Goal: Information Seeking & Learning: Compare options

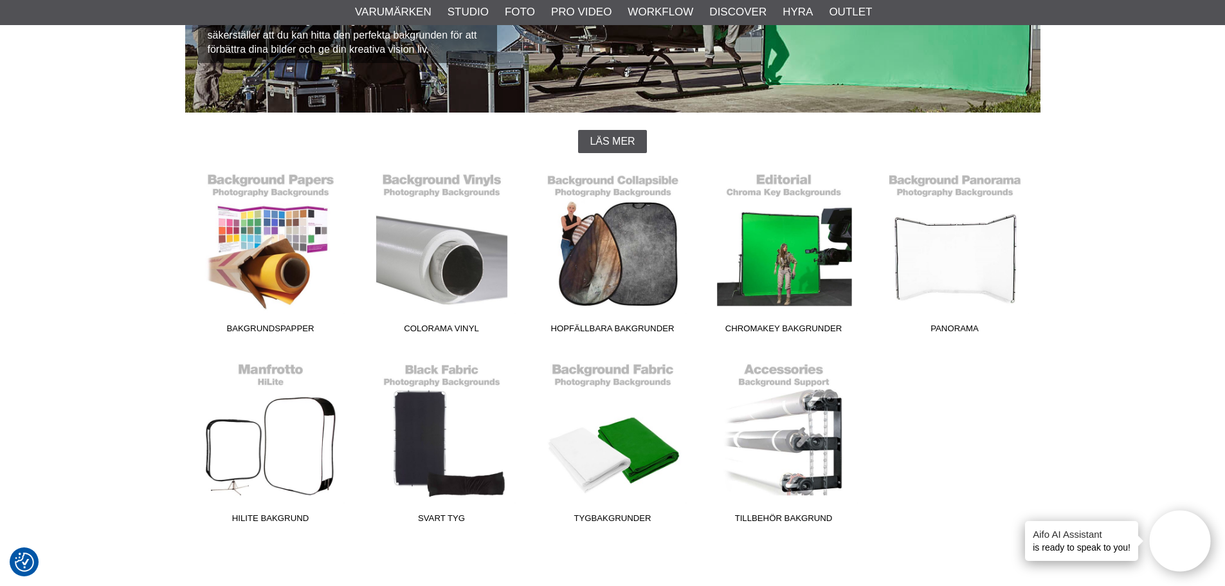
scroll to position [257, 0]
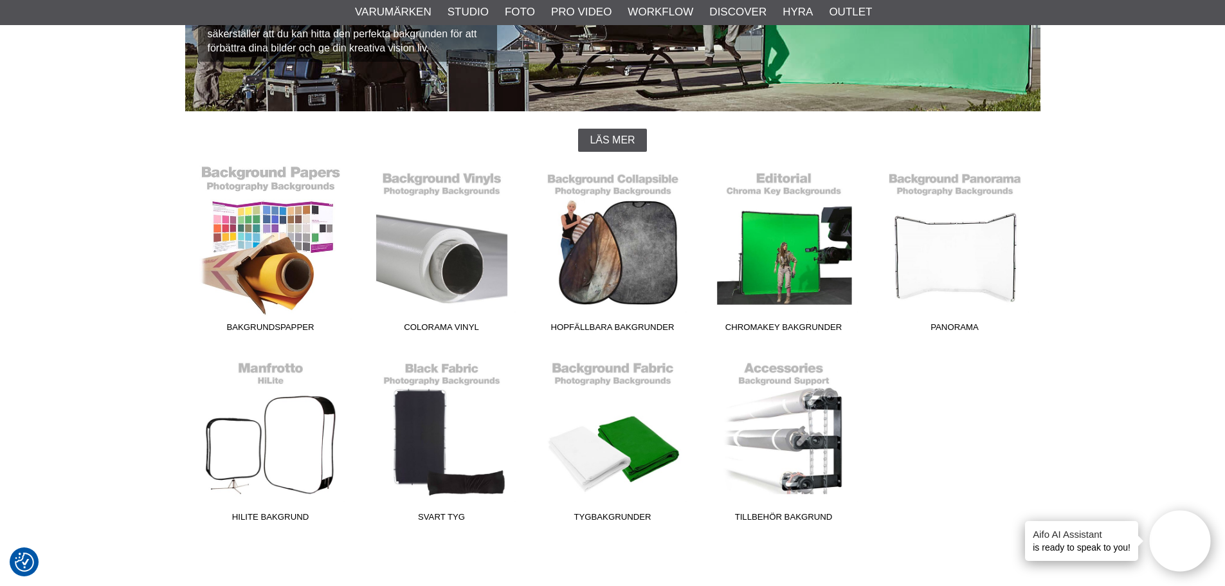
click at [258, 243] on link "Bakgrundspapper" at bounding box center [270, 252] width 171 height 174
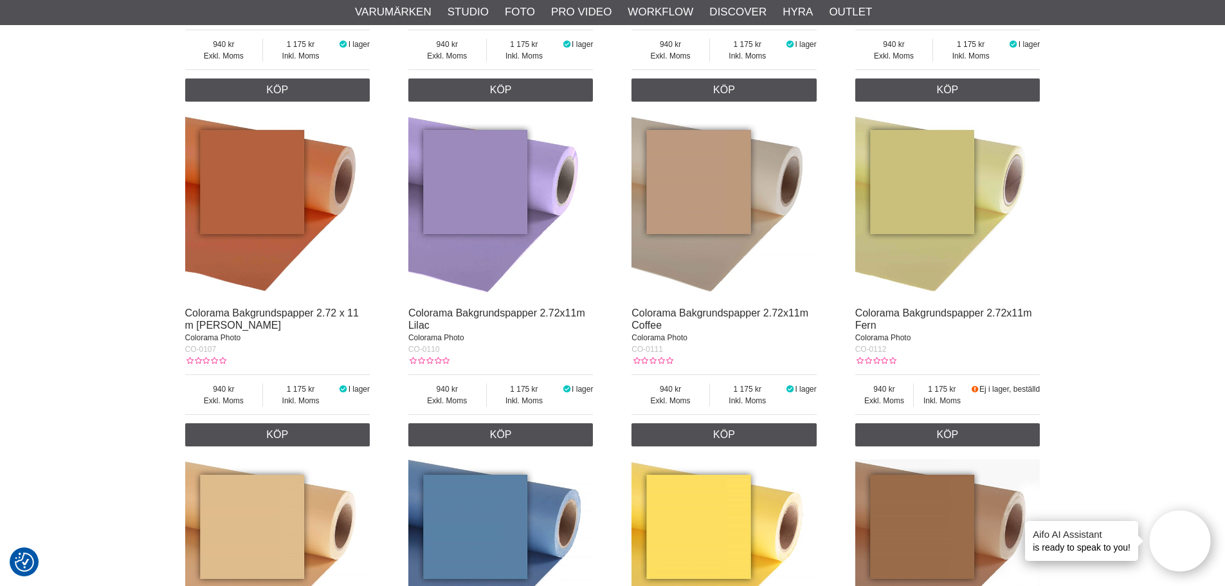
scroll to position [836, 0]
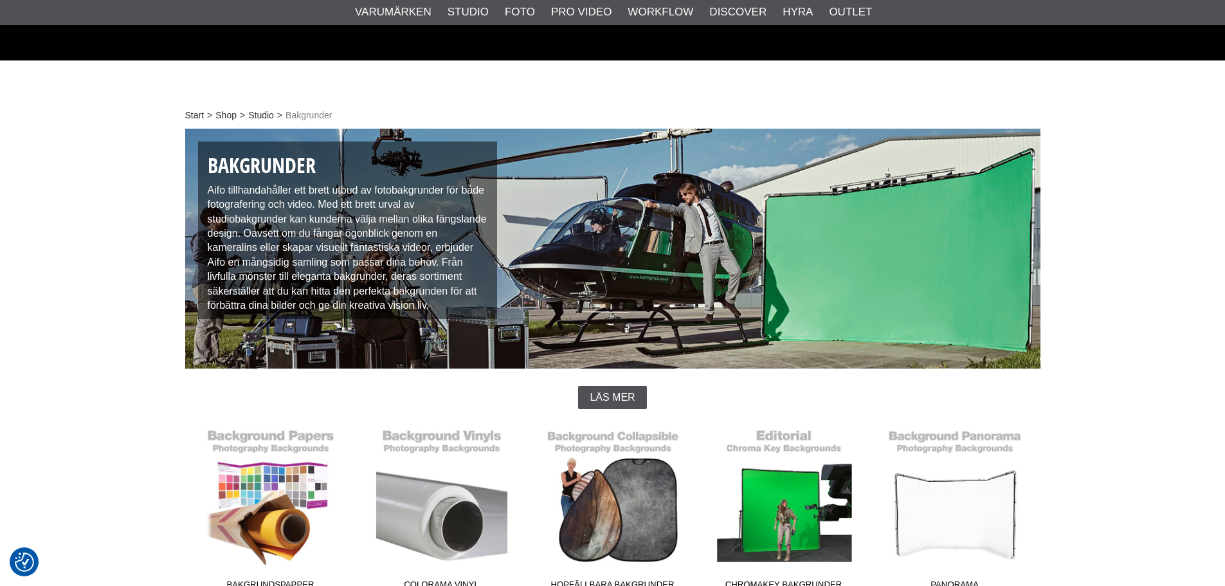
scroll to position [257, 0]
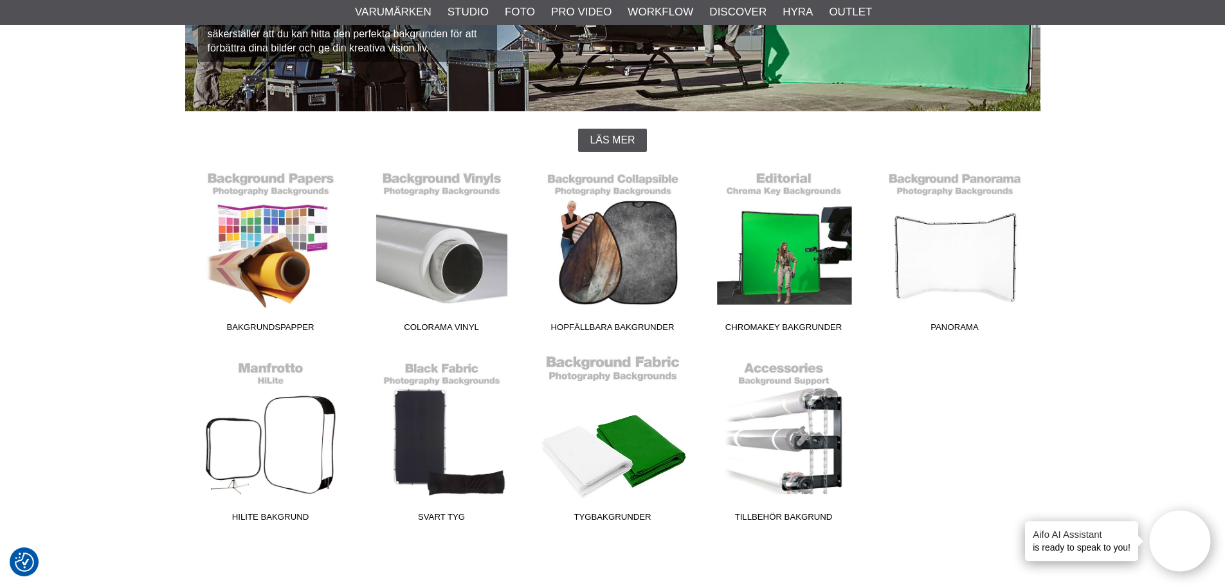
click at [546, 464] on link "Tygbakgrunder" at bounding box center [612, 441] width 171 height 174
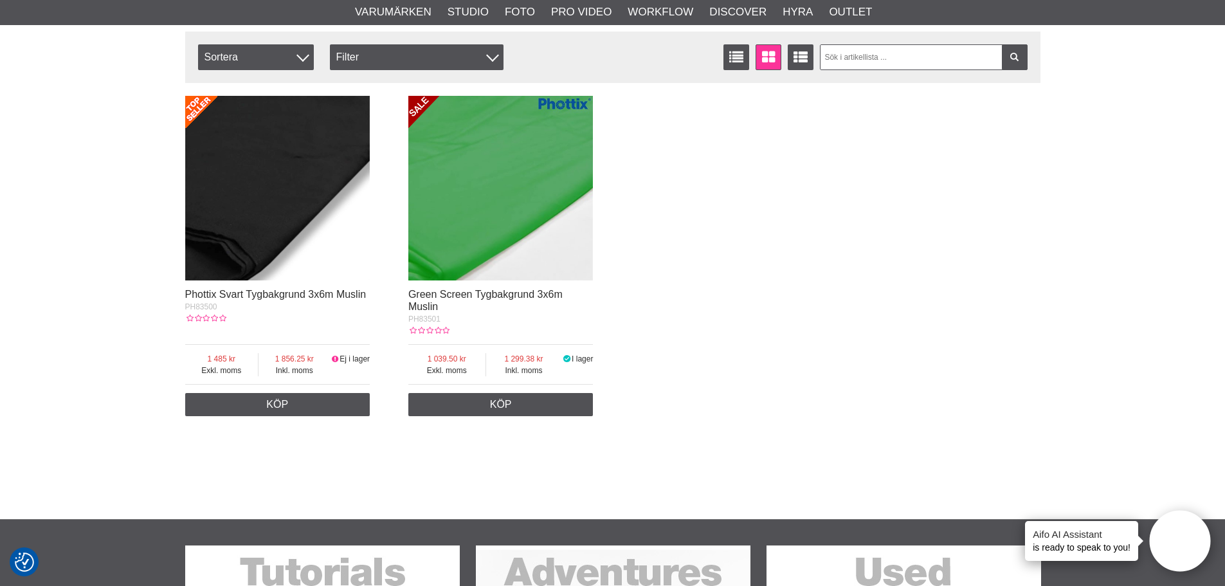
scroll to position [129, 0]
